Goal: Task Accomplishment & Management: Use online tool/utility

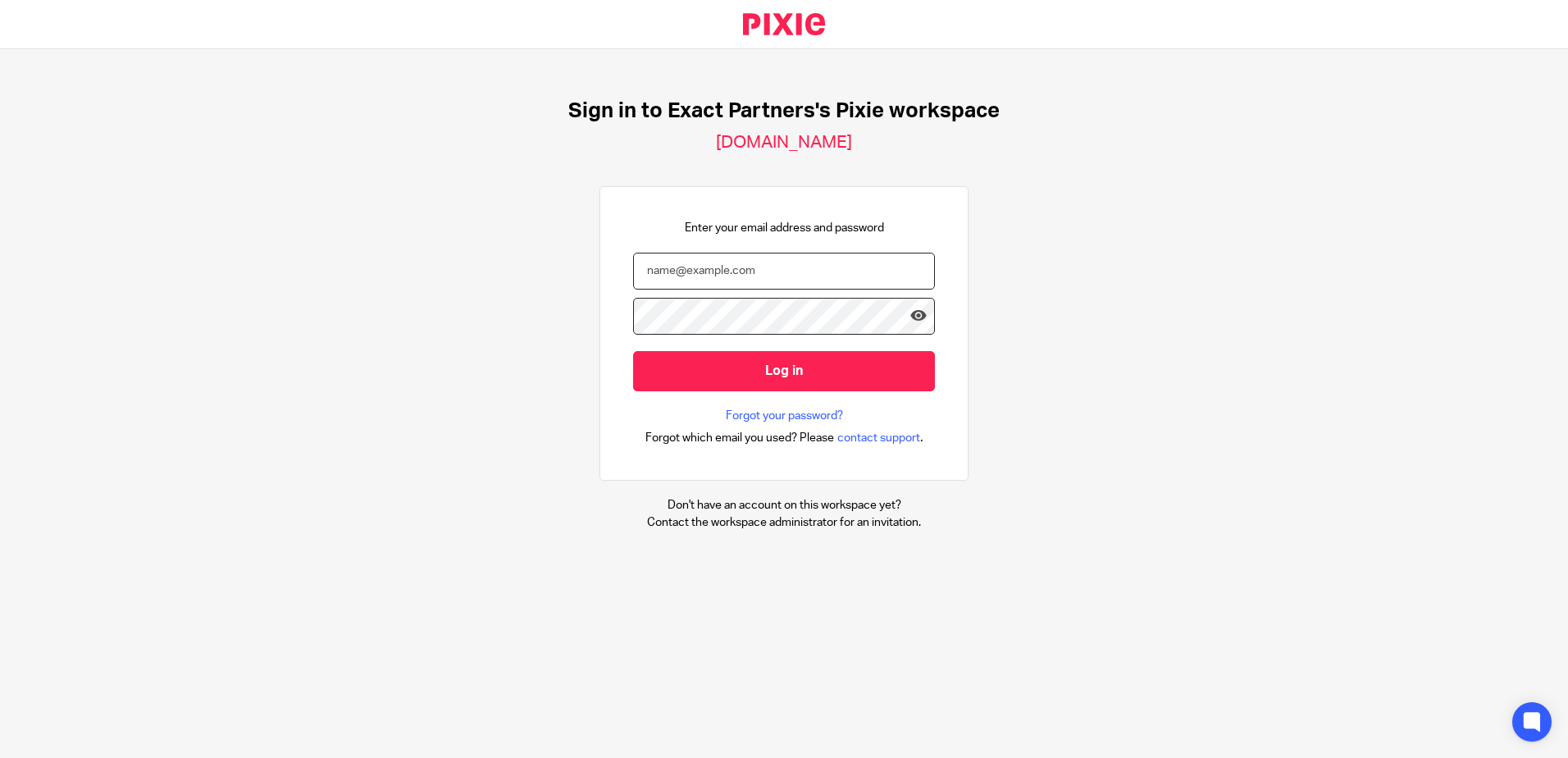
type input "bwesolowski@getexact.com"
click at [0, 757] on nordpass-portal at bounding box center [0, 758] width 0 height 0
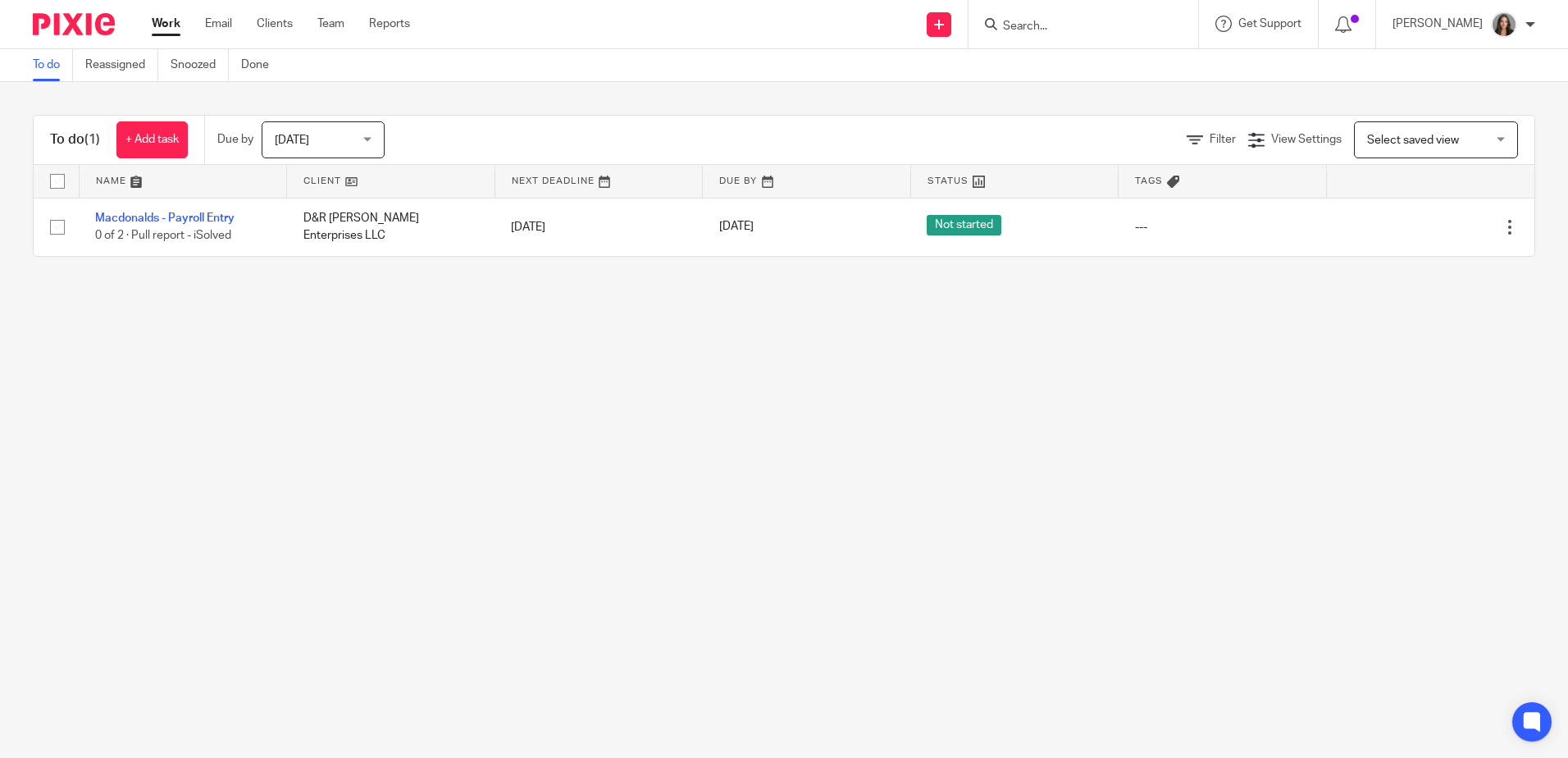
drag, startPoint x: 326, startPoint y: 132, endPoint x: 329, endPoint y: 150, distance: 18.2
click at [326, 132] on span "[DATE]" at bounding box center [318, 139] width 87 height 34
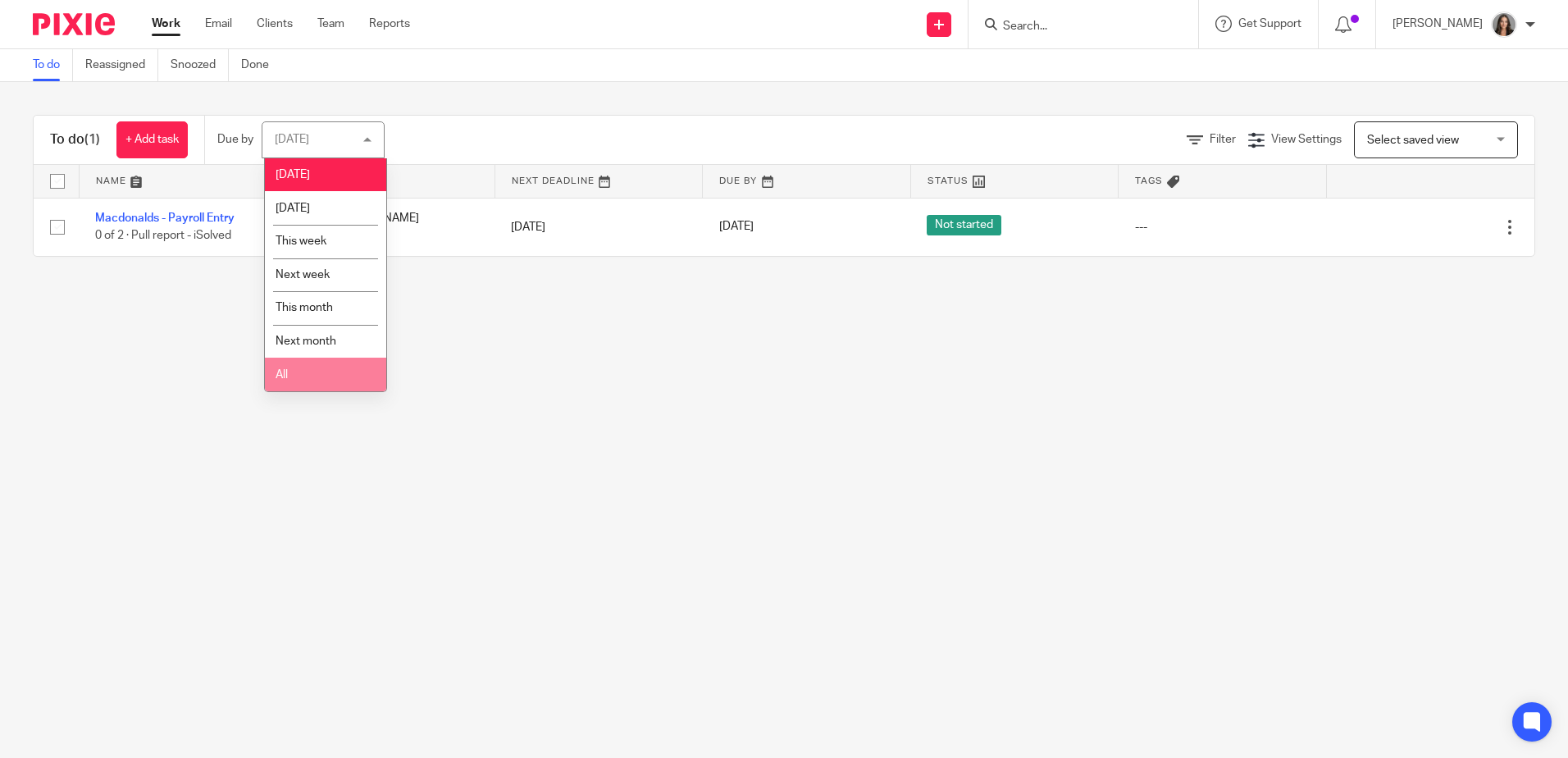
click at [321, 364] on li "All" at bounding box center [325, 374] width 121 height 34
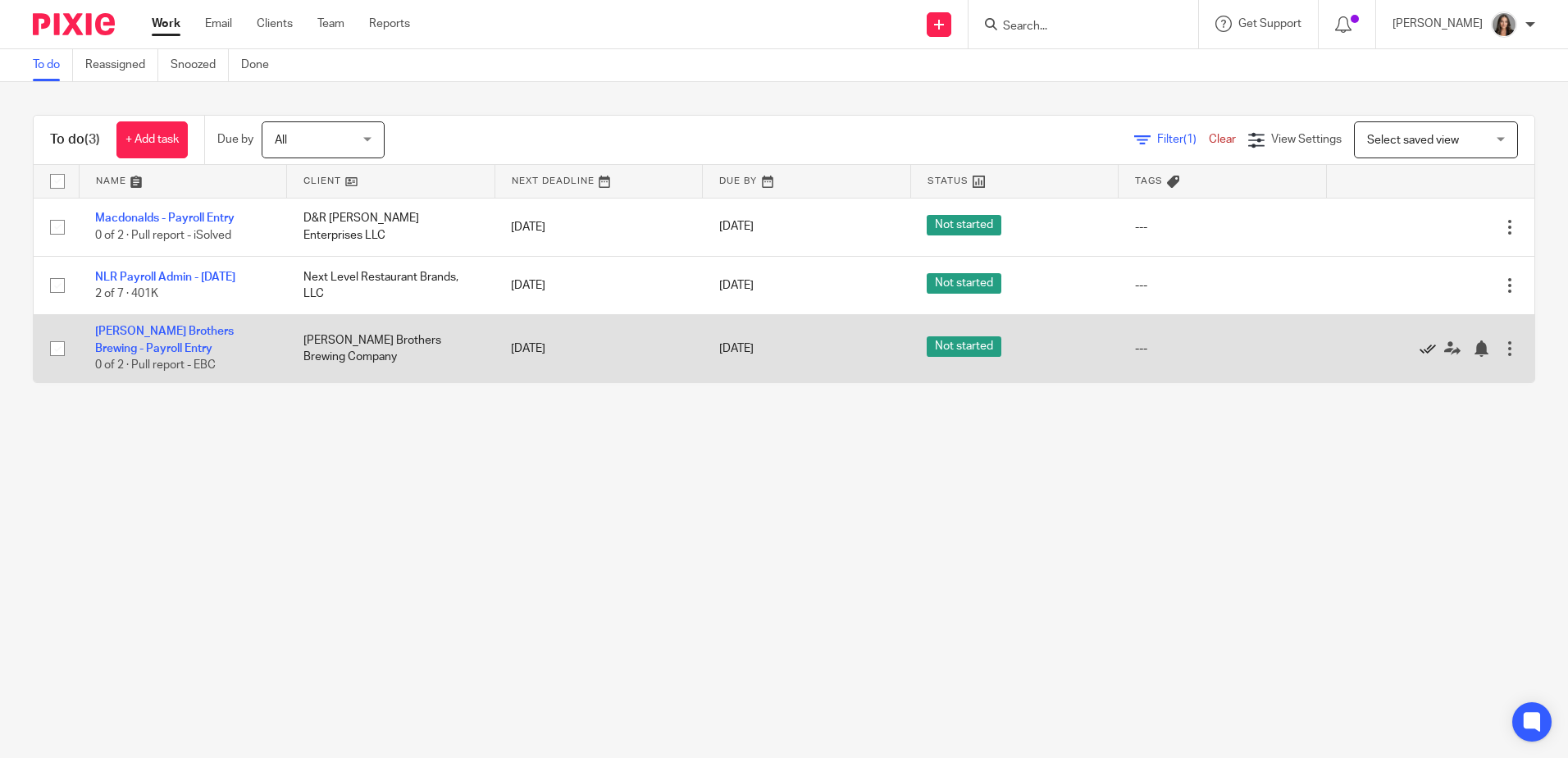
click at [1419, 349] on icon at bounding box center [1428, 349] width 17 height 17
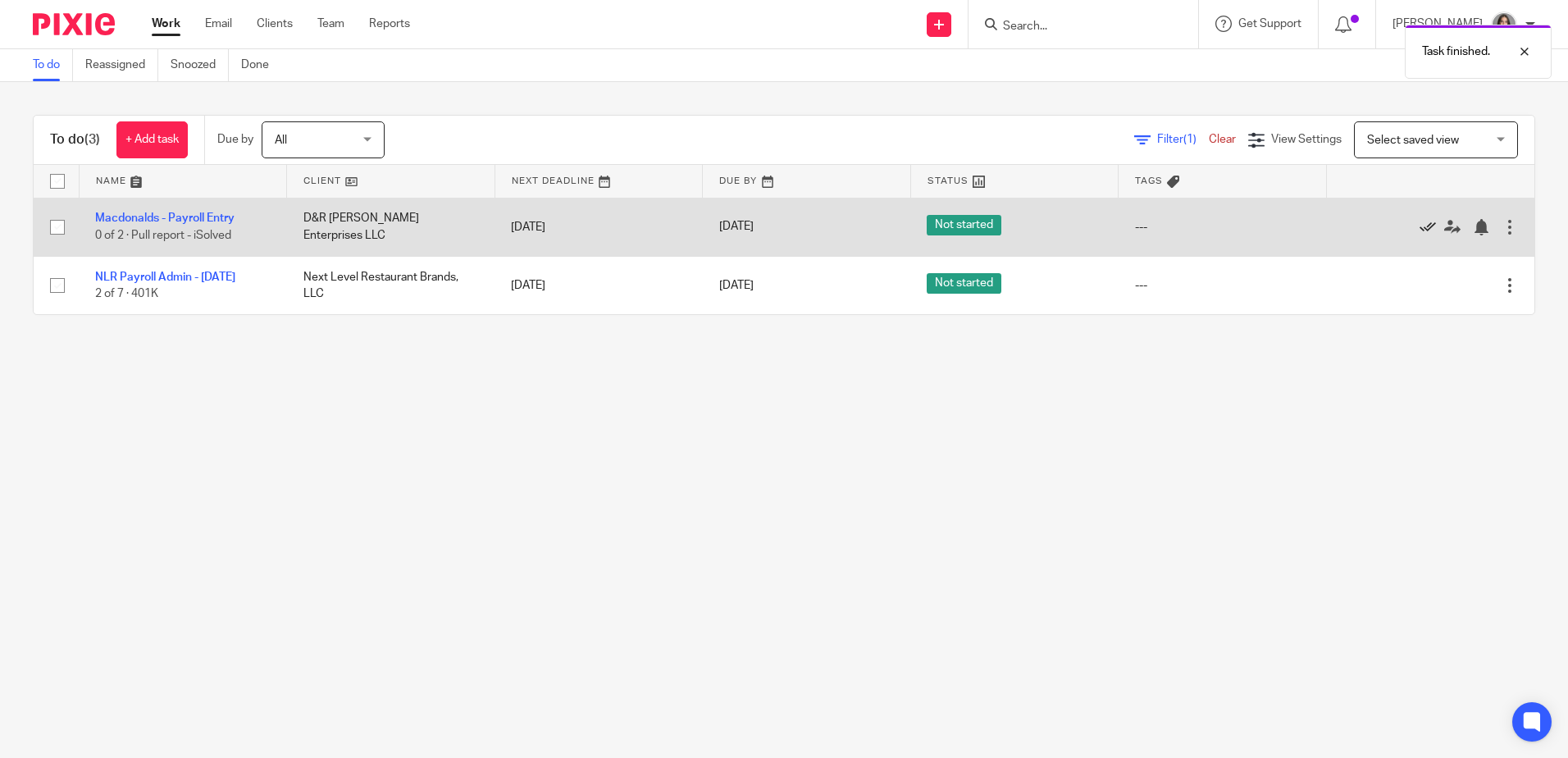
click at [1419, 223] on icon at bounding box center [1428, 228] width 17 height 17
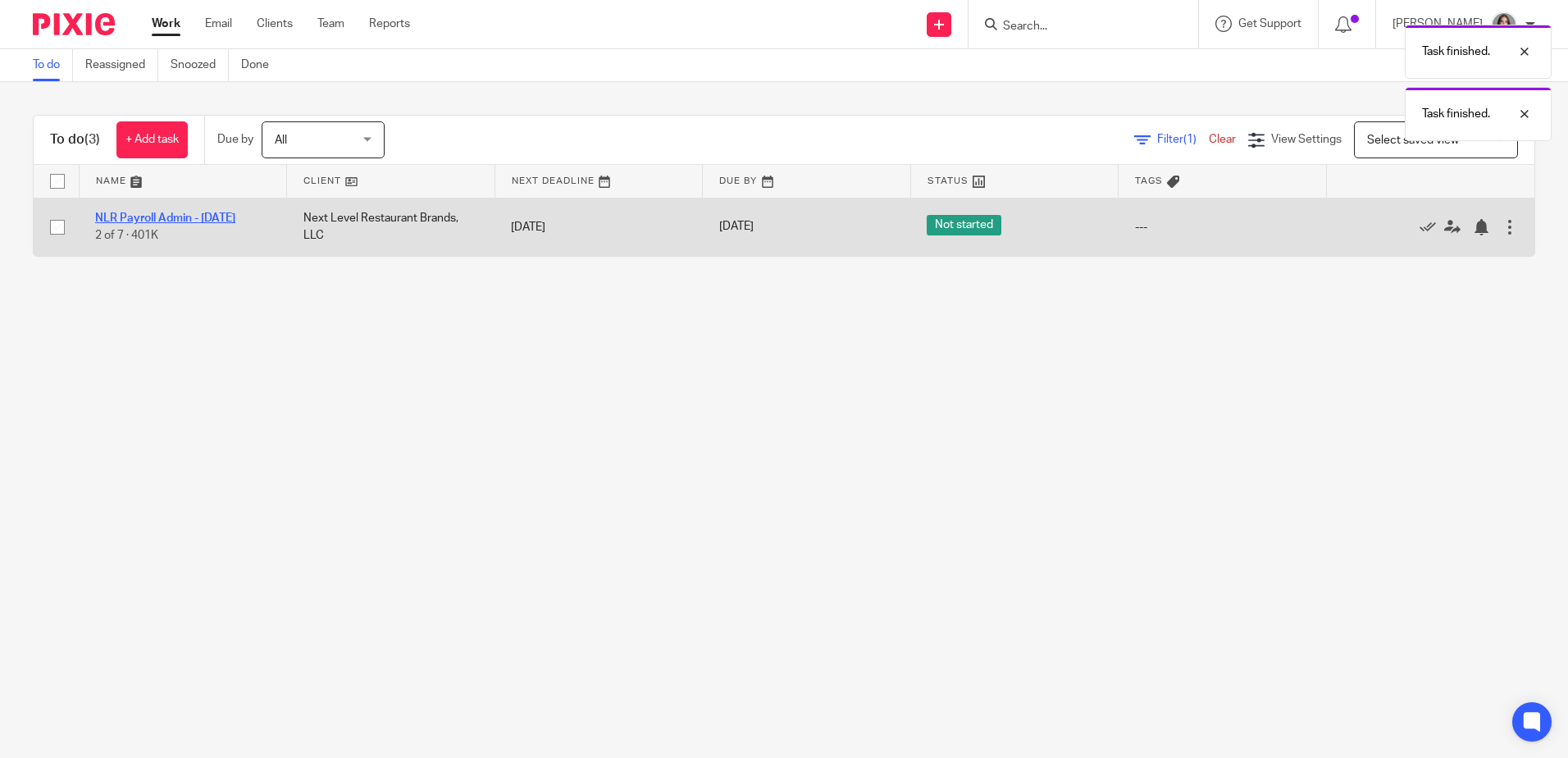
click at [127, 214] on link "NLR Payroll Admin - [DATE]" at bounding box center [165, 218] width 140 height 12
